Goal: Go to known website: Access a specific website the user already knows

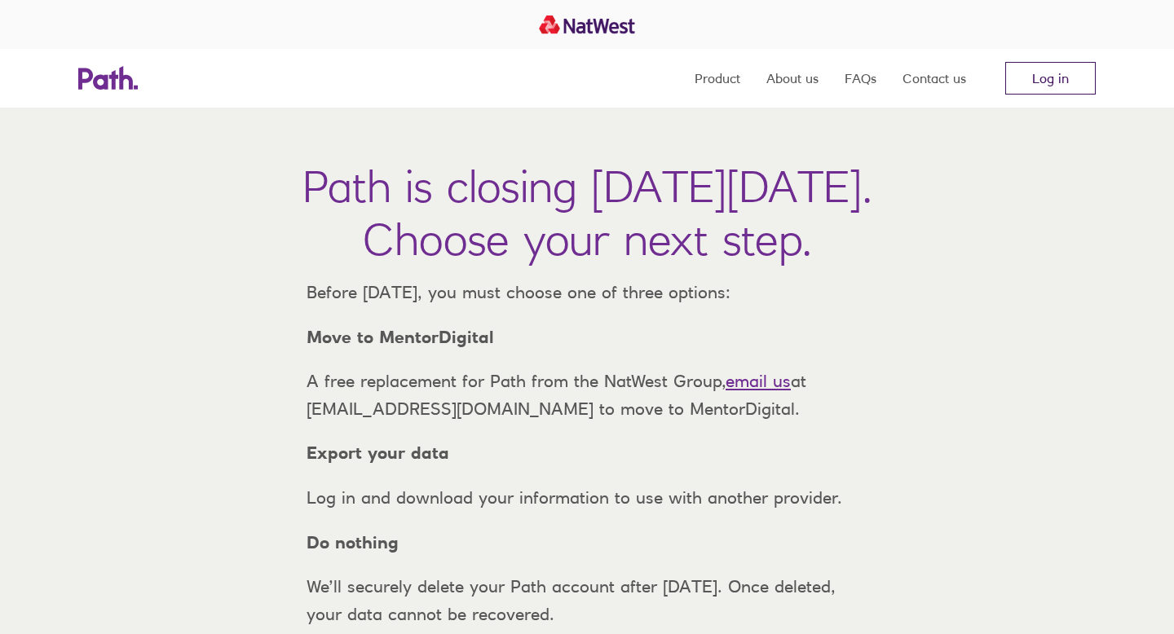
click at [1026, 82] on link "Log in" at bounding box center [1050, 78] width 90 height 33
